Goal: Check status

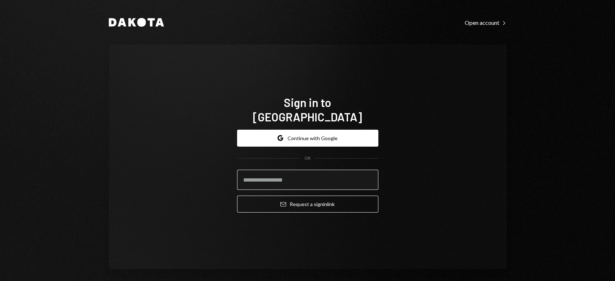
click at [261, 170] on input "email" at bounding box center [307, 180] width 141 height 20
type input "**********"
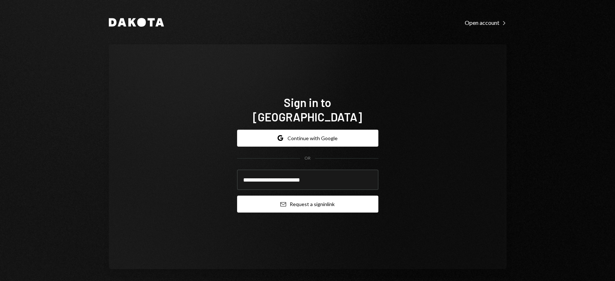
click at [277, 201] on button "Email Request a sign in link" at bounding box center [307, 204] width 141 height 17
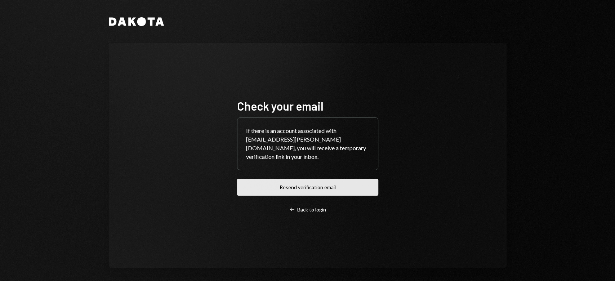
click at [274, 185] on button "Resend verification email" at bounding box center [307, 187] width 141 height 17
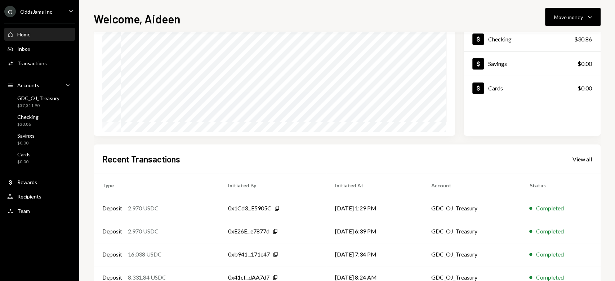
scroll to position [118, 0]
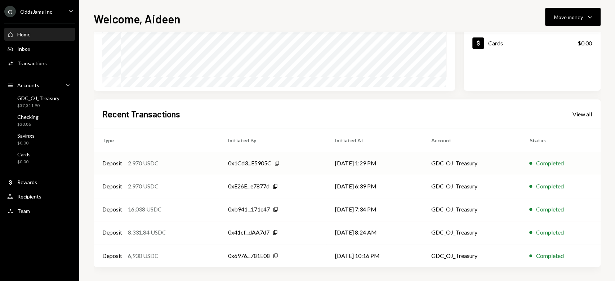
click at [275, 163] on icon "button" at bounding box center [277, 163] width 4 height 5
click at [275, 186] on icon "Copy" at bounding box center [275, 186] width 6 height 6
click at [275, 165] on icon "button" at bounding box center [277, 163] width 4 height 5
click at [253, 160] on div "0x1Cd3...E5905C" at bounding box center [249, 163] width 43 height 9
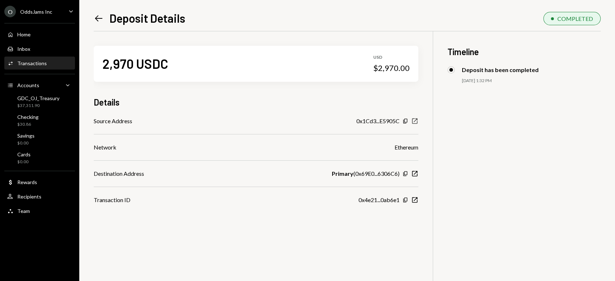
click at [412, 122] on icon "New Window" at bounding box center [414, 120] width 7 height 7
click at [98, 17] on icon "Left Arrow" at bounding box center [99, 18] width 10 height 10
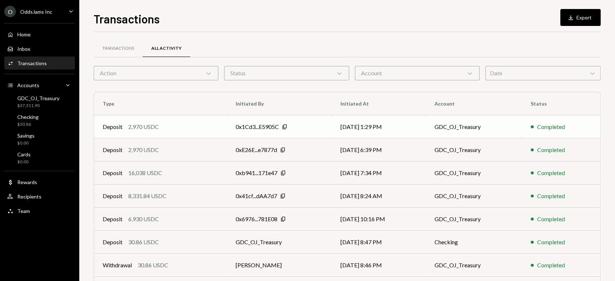
click at [139, 125] on div "2,970 USDC" at bounding box center [143, 126] width 31 height 9
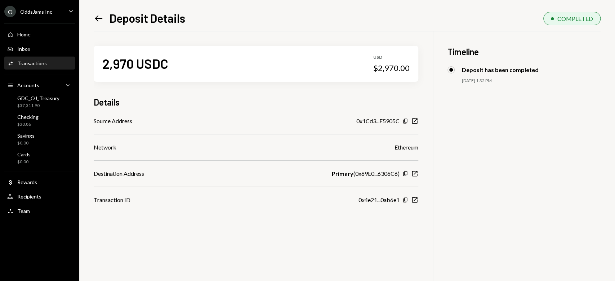
click at [98, 17] on icon "Left Arrow" at bounding box center [99, 18] width 10 height 10
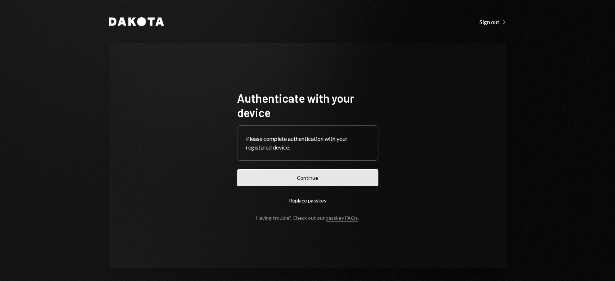
click at [304, 179] on button "Continue" at bounding box center [307, 177] width 141 height 17
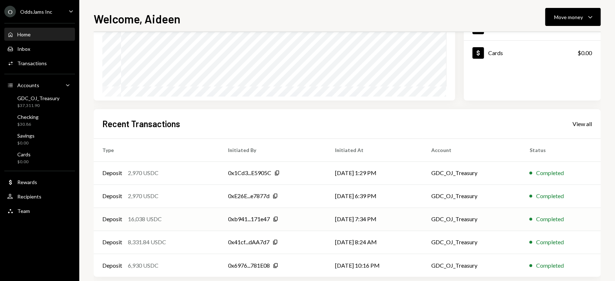
scroll to position [118, 0]
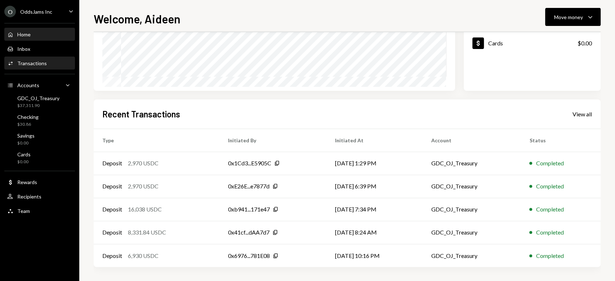
click at [37, 57] on link "Activities Transactions" at bounding box center [39, 63] width 71 height 13
